Goal: Task Accomplishment & Management: Manage account settings

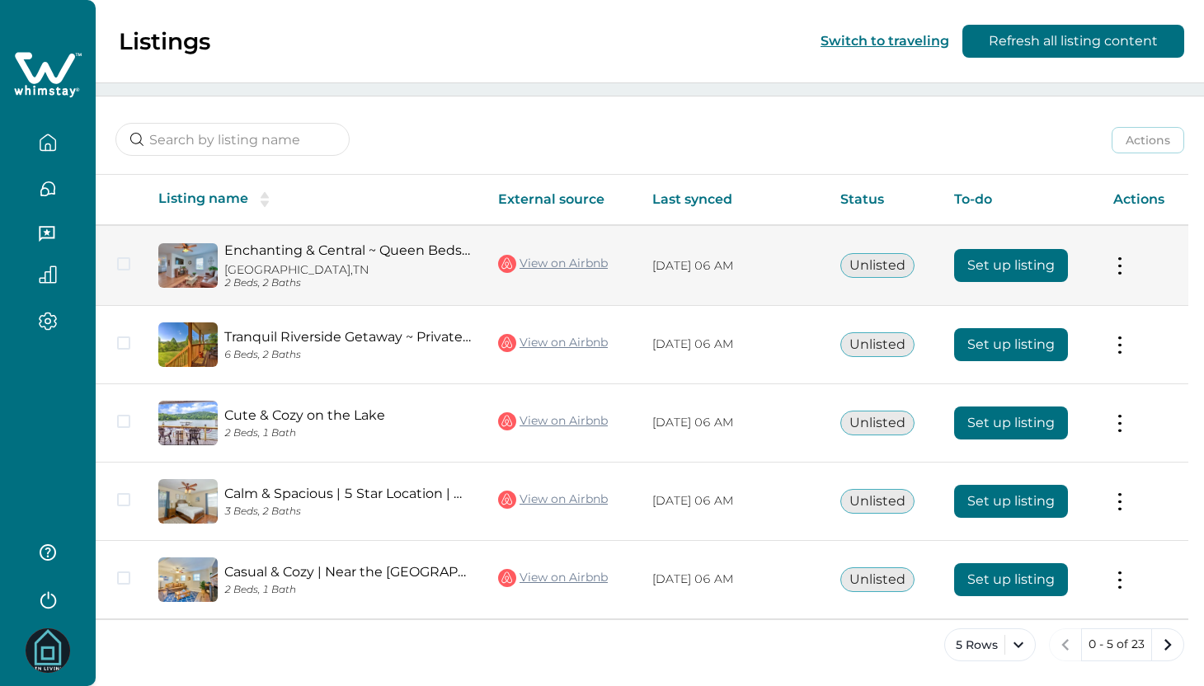
scroll to position [177, 0]
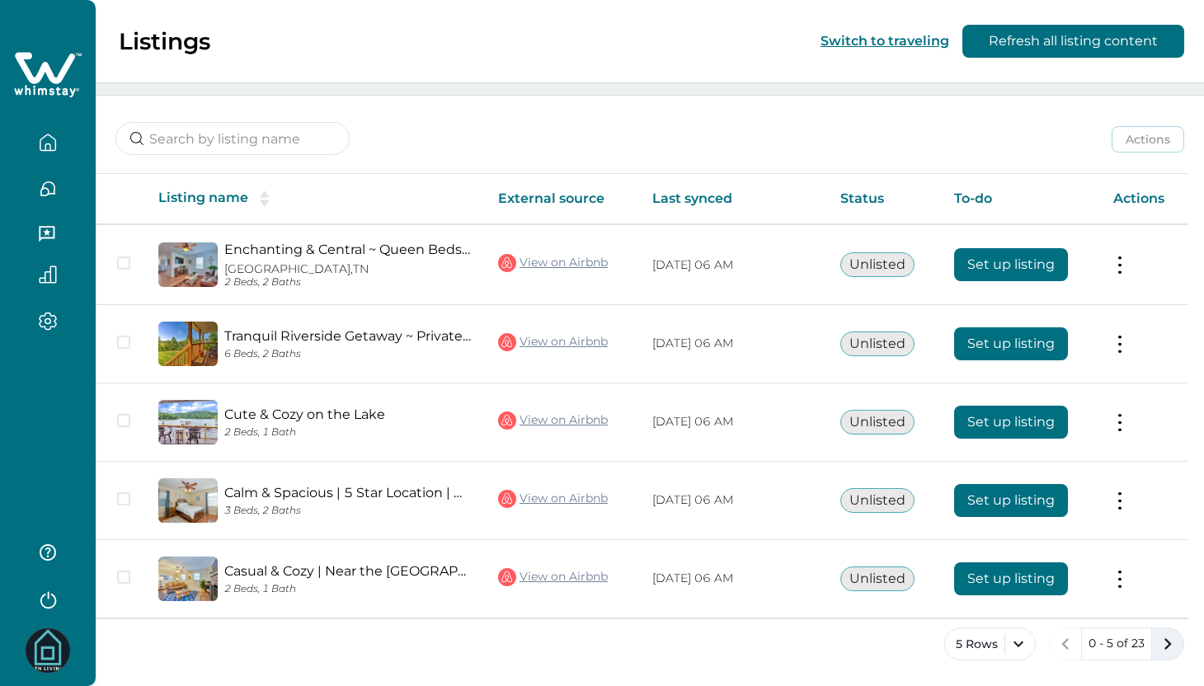
click at [1174, 648] on icon "next page" at bounding box center [1167, 643] width 23 height 23
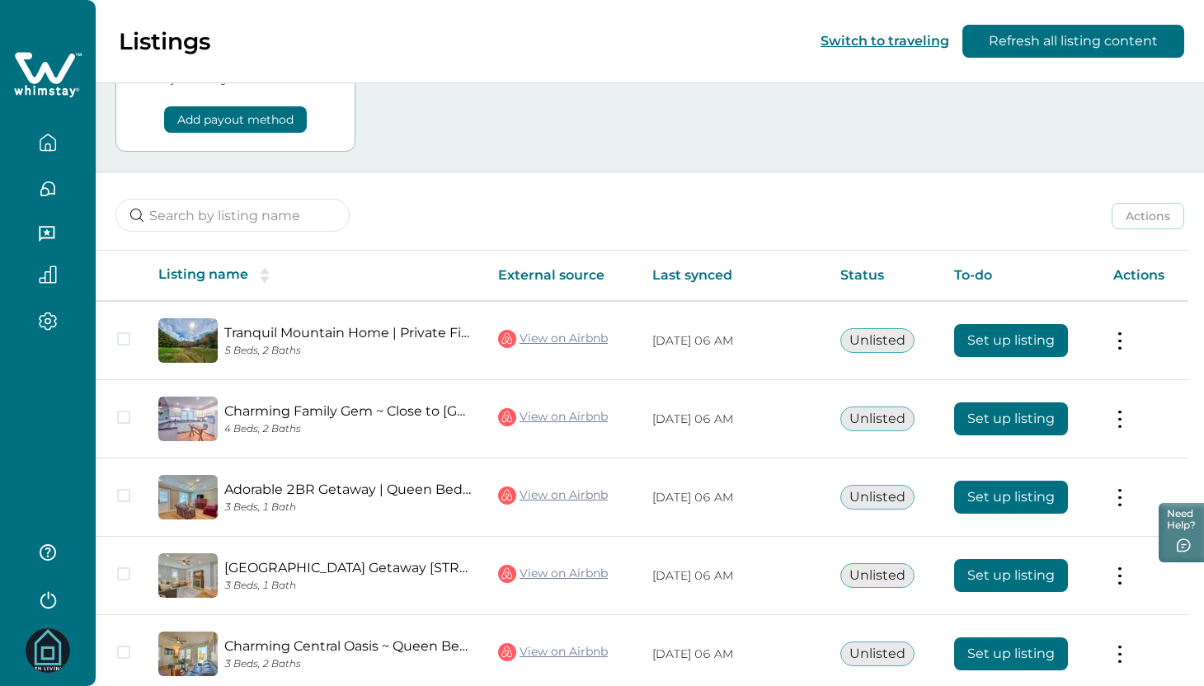
scroll to position [176, 0]
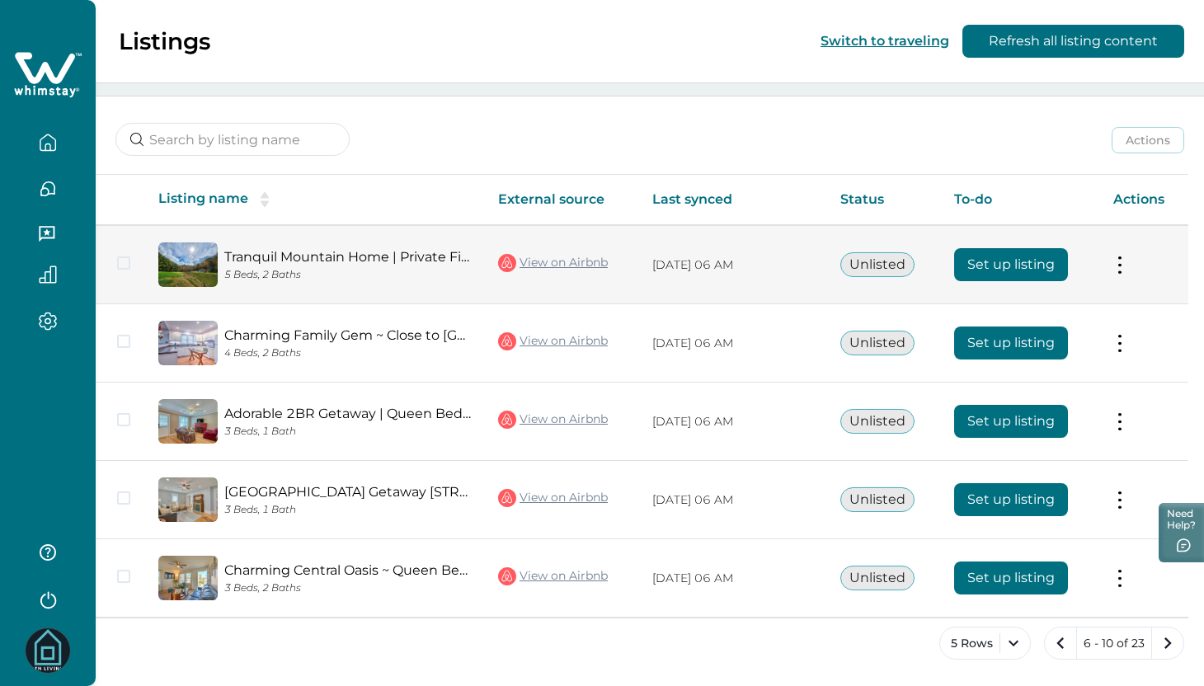
click at [1126, 265] on button at bounding box center [1119, 264] width 13 height 17
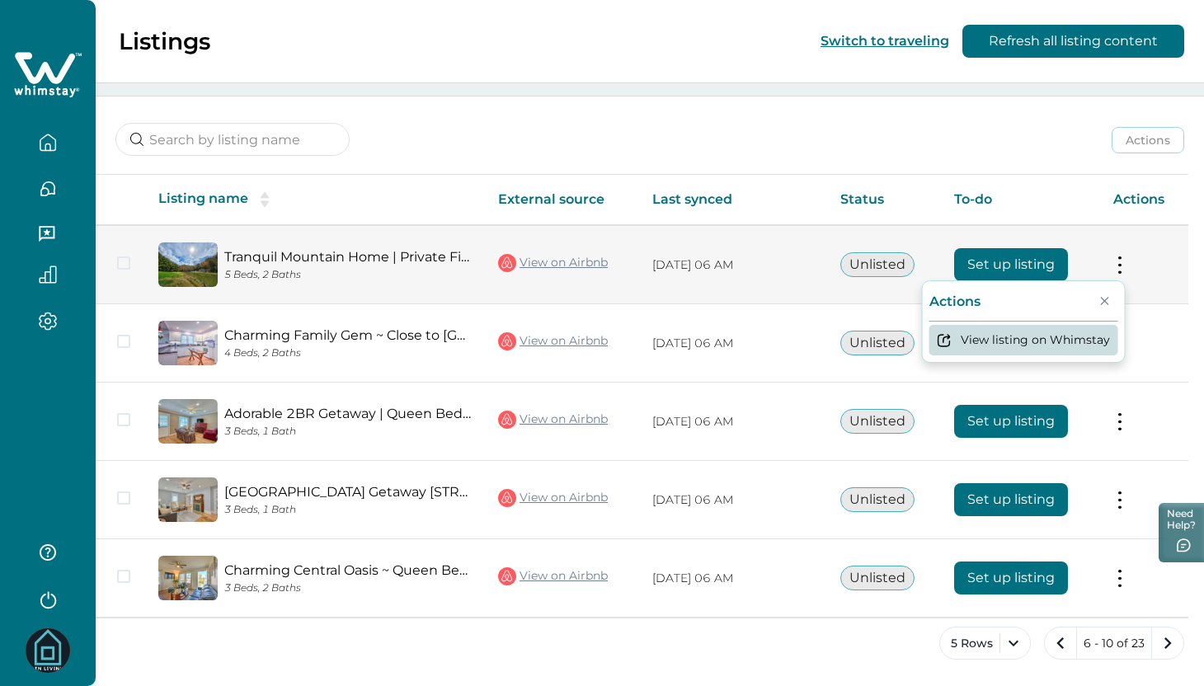
click at [1078, 336] on button "View listing on Whimstay" at bounding box center [1023, 340] width 189 height 31
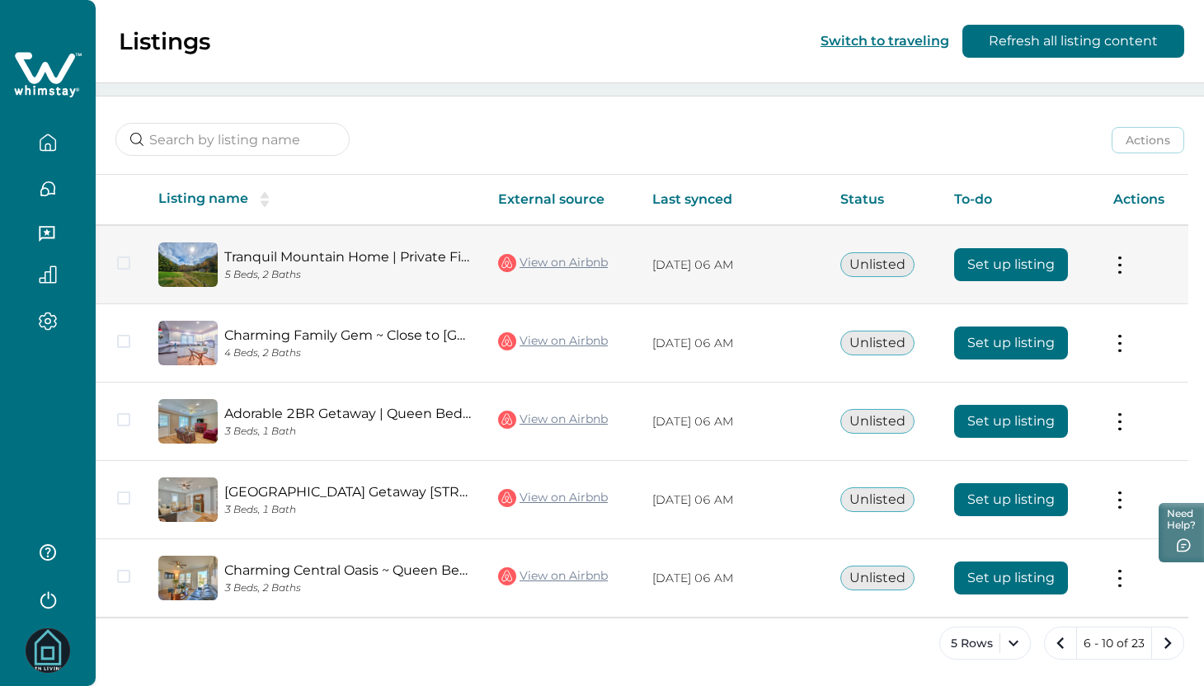
click at [897, 262] on button "Unlisted" at bounding box center [877, 264] width 74 height 25
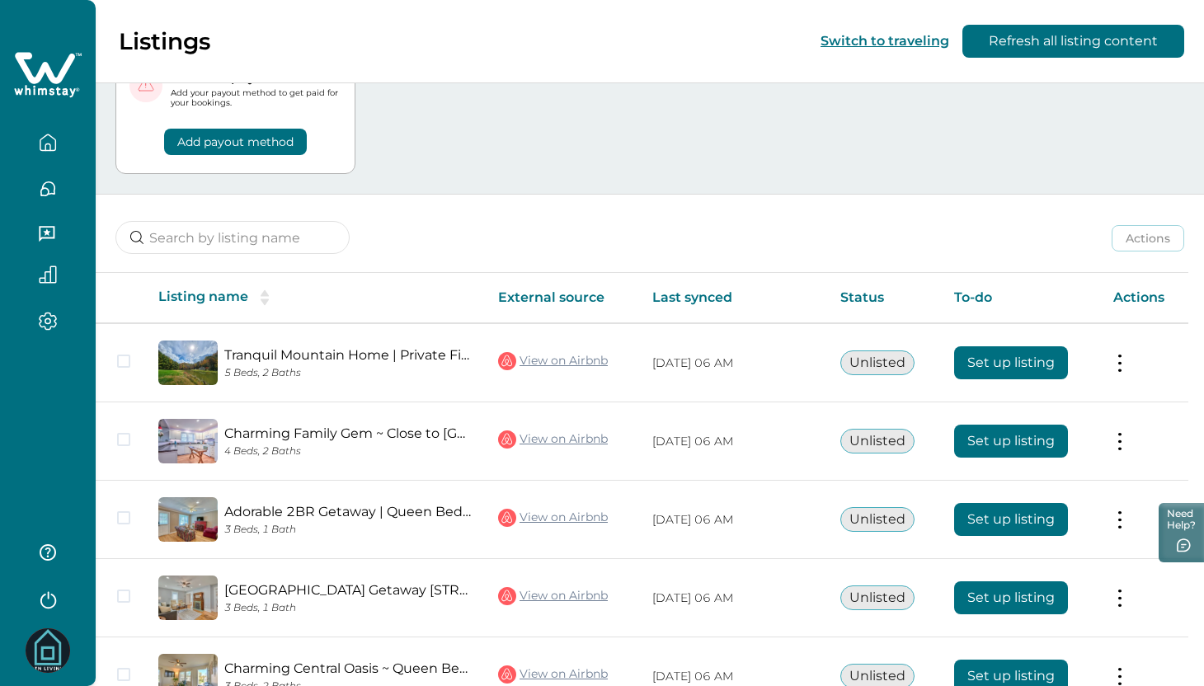
scroll to position [0, 0]
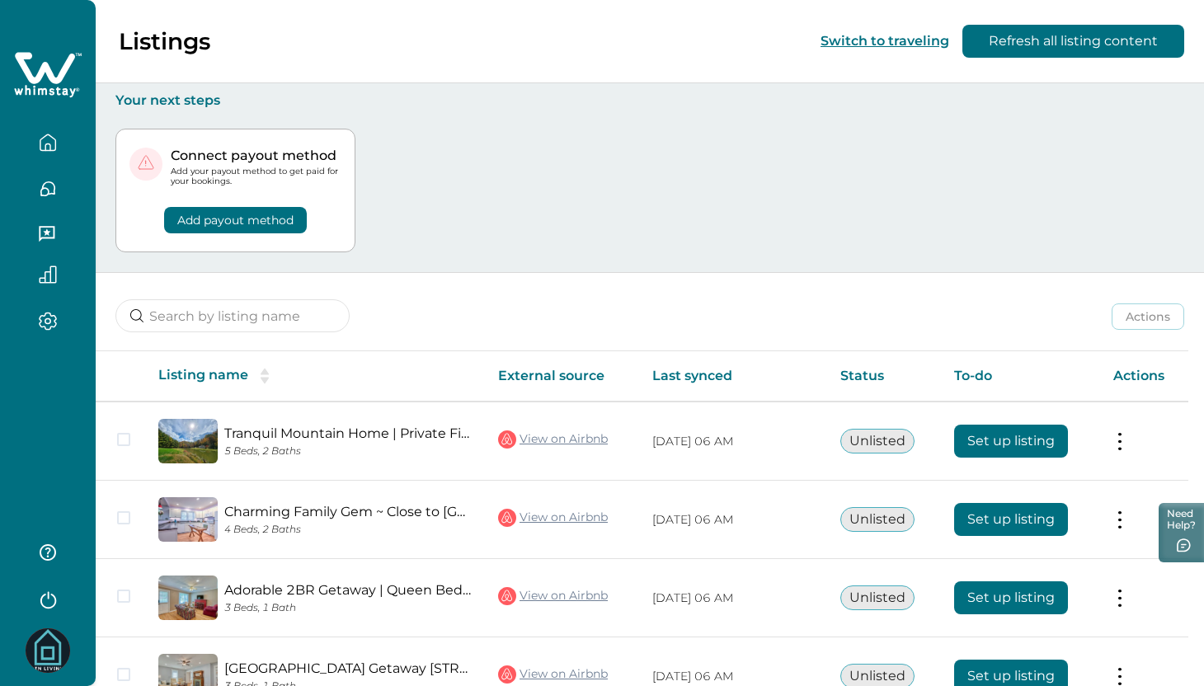
click at [268, 223] on button "Add payout method" at bounding box center [235, 220] width 143 height 26
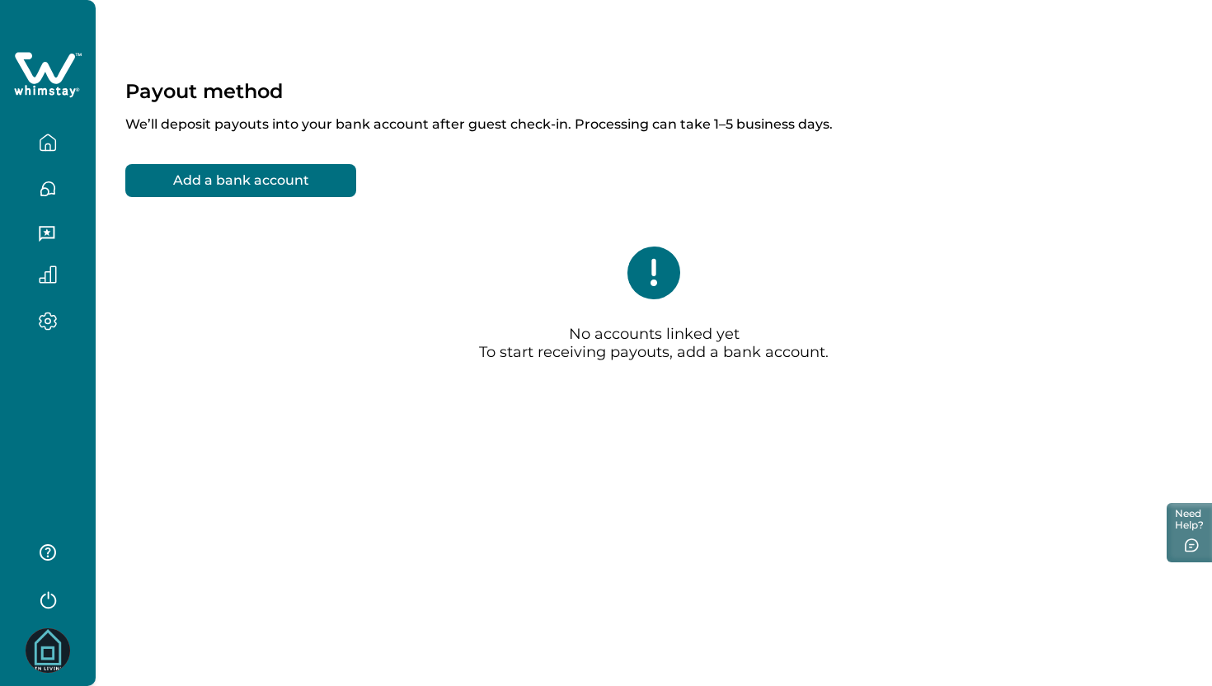
click at [41, 146] on icon "button" at bounding box center [48, 143] width 18 height 18
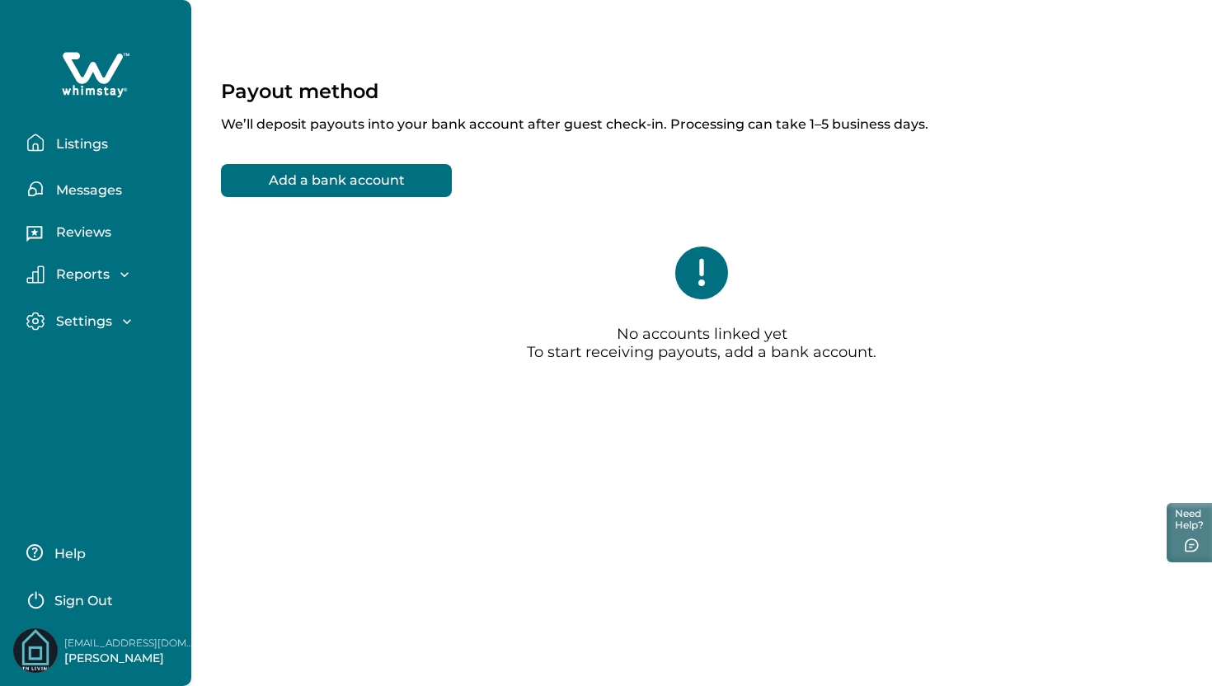
click at [112, 143] on button "Listings" at bounding box center [102, 142] width 152 height 33
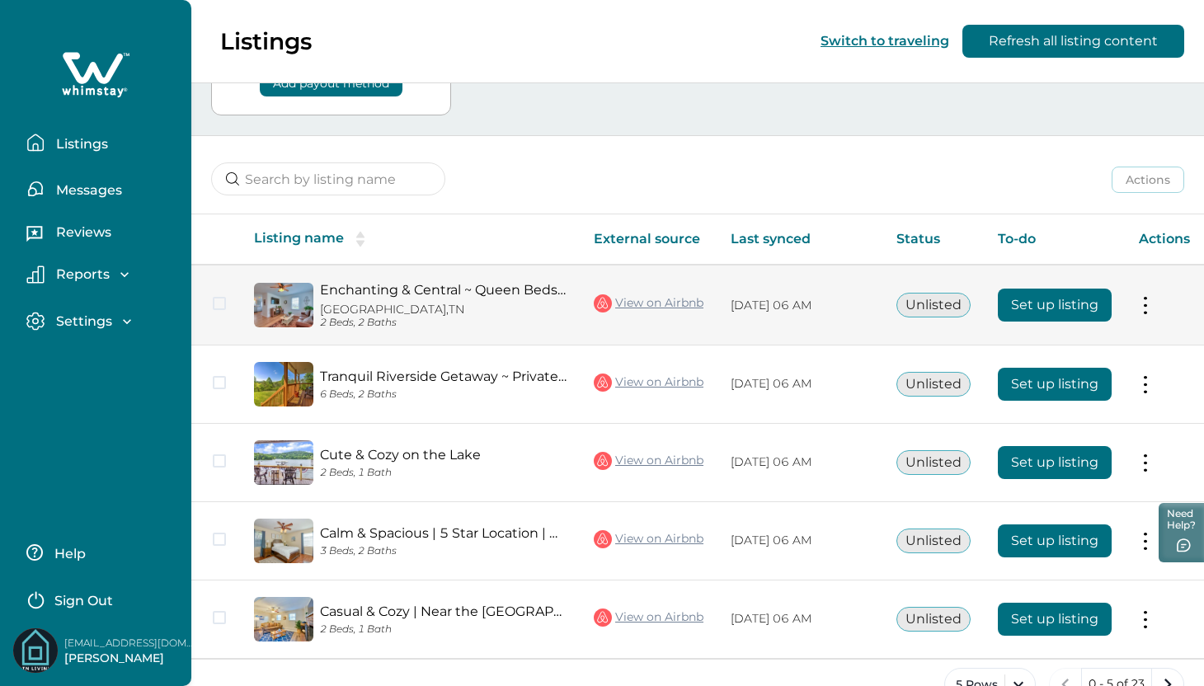
scroll to position [177, 0]
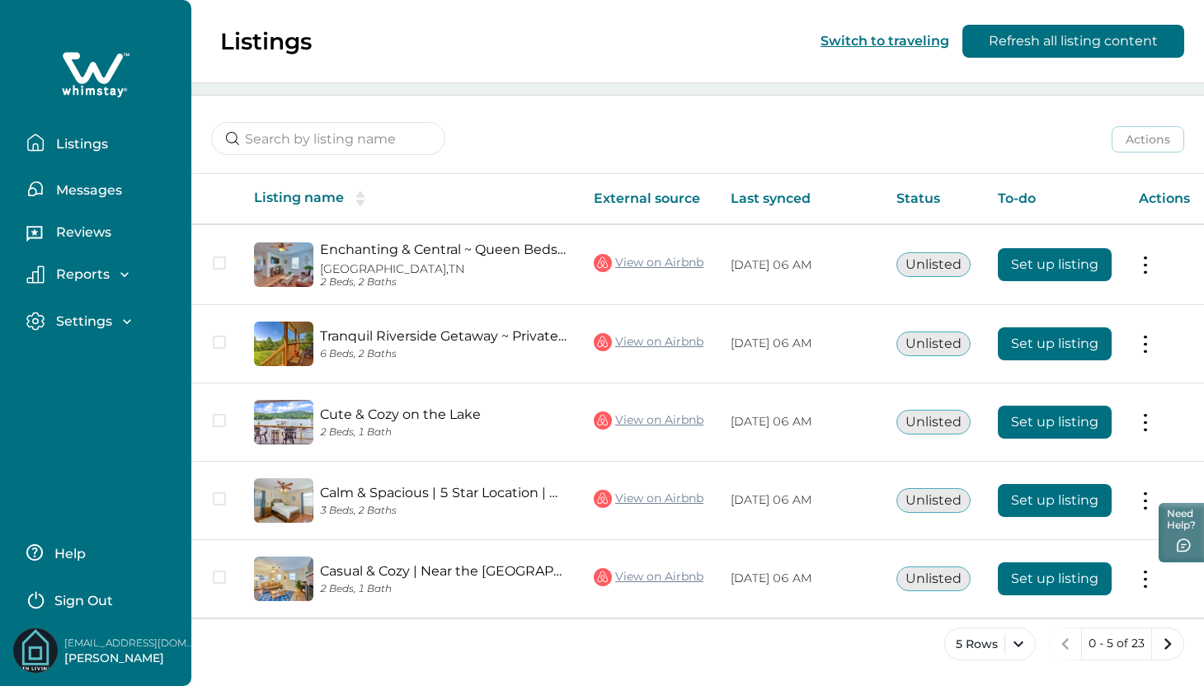
click at [94, 242] on button "Reviews" at bounding box center [102, 234] width 152 height 33
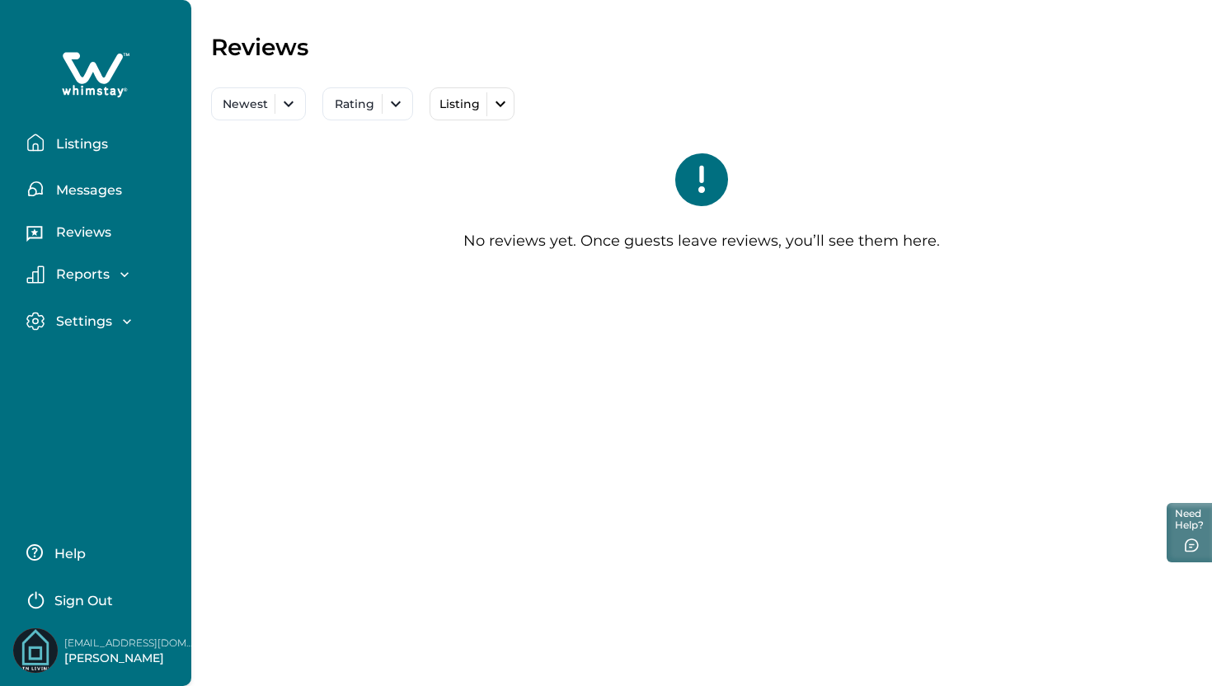
click at [87, 211] on div "Reviews" at bounding box center [95, 228] width 165 height 46
click at [90, 195] on p "Messages" at bounding box center [86, 190] width 71 height 16
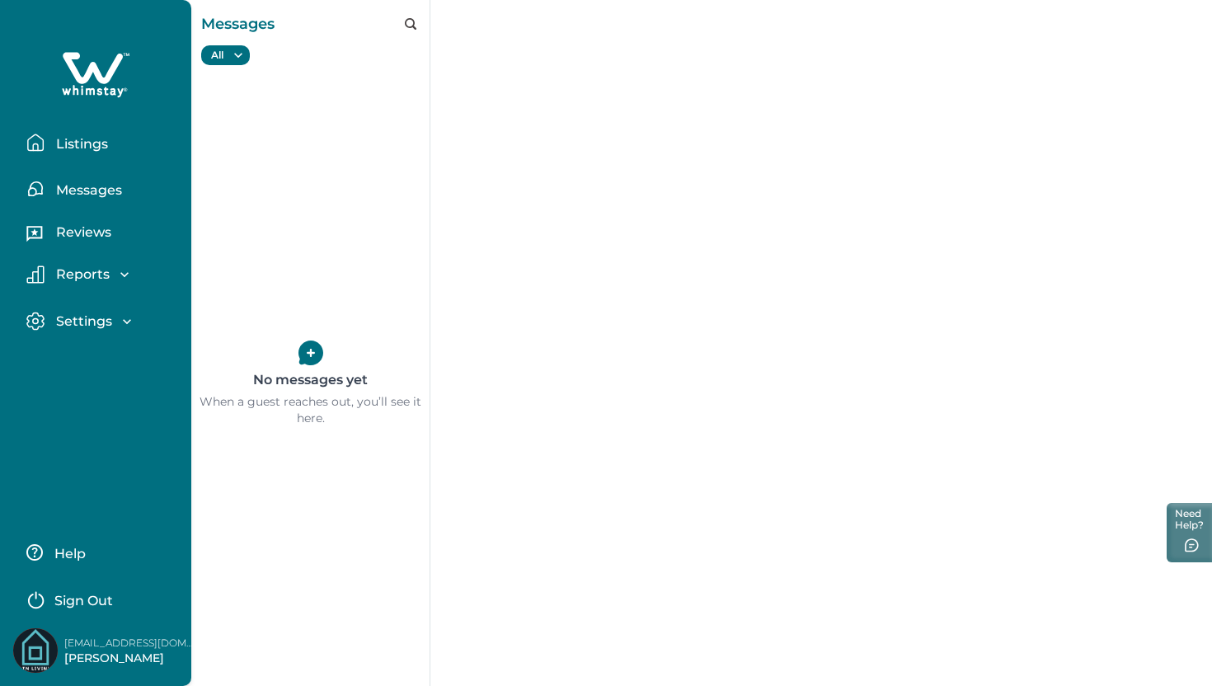
click at [98, 149] on p "Listings" at bounding box center [79, 144] width 57 height 16
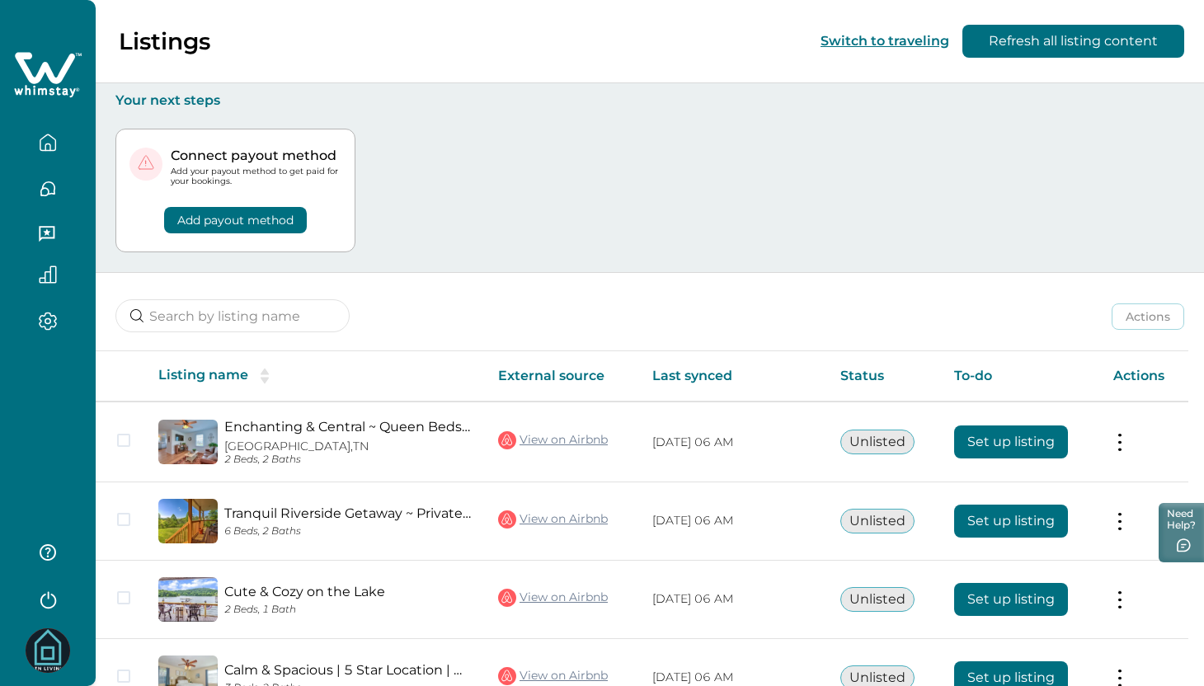
click at [341, 229] on div "Add payout method" at bounding box center [235, 209] width 212 height 47
click at [276, 205] on div "Add payout method" at bounding box center [235, 209] width 212 height 47
click at [286, 223] on button "Add payout method" at bounding box center [235, 220] width 143 height 26
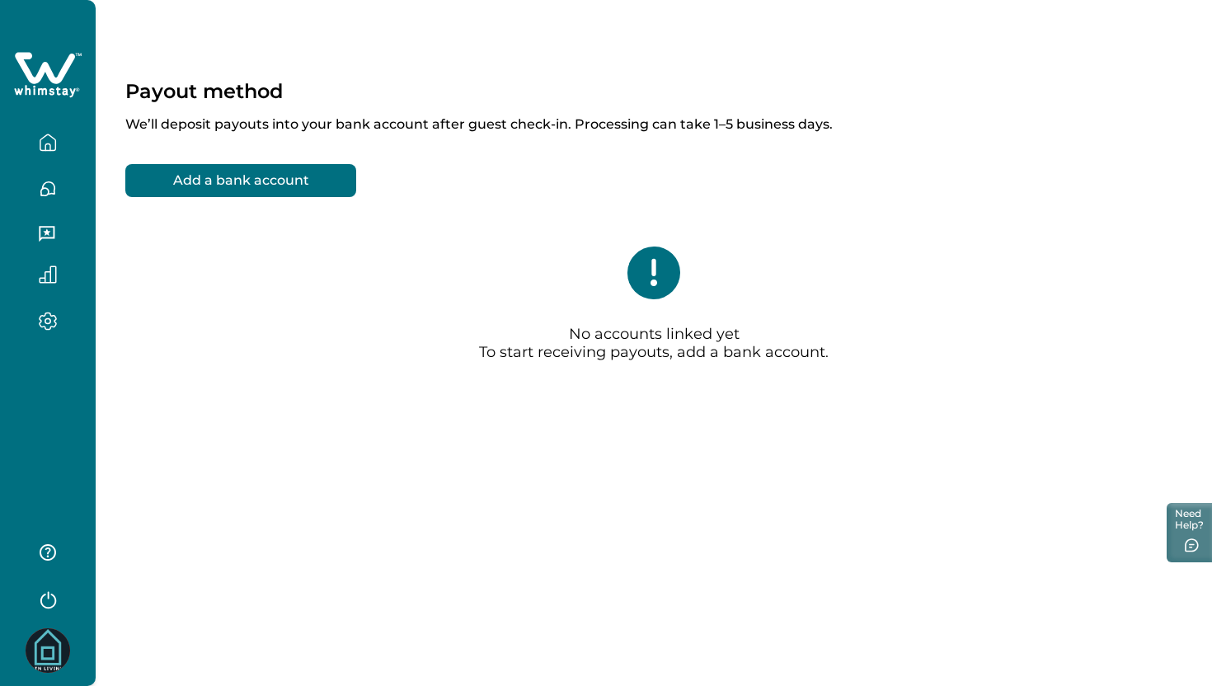
click at [307, 189] on button "Add a bank account" at bounding box center [240, 180] width 231 height 33
